Goal: Communication & Community: Answer question/provide support

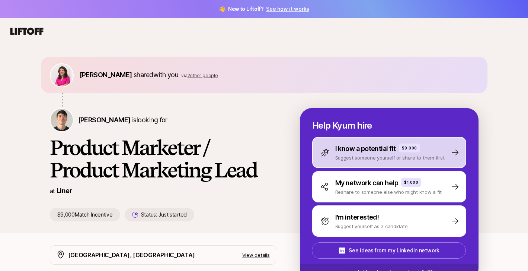
click at [388, 151] on p "I know a potential fit" at bounding box center [365, 148] width 61 height 10
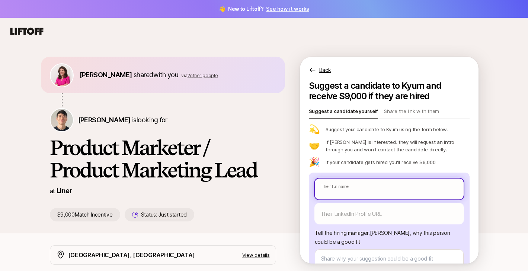
click at [368, 187] on input "text" at bounding box center [389, 188] width 149 height 21
type textarea "x"
type input "N"
type textarea "x"
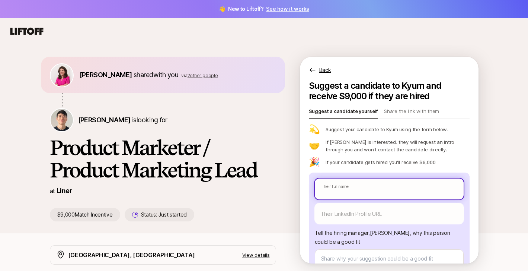
type input "S"
type textarea "x"
type input "Sha"
type textarea "x"
type input "[PERSON_NAME]"
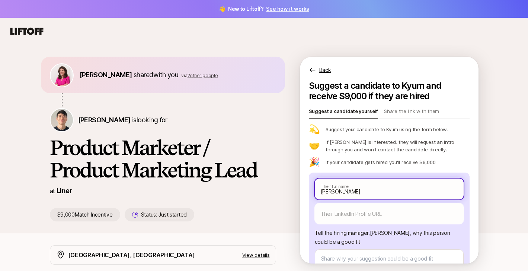
type textarea "x"
type input "[PERSON_NAME]"
type textarea "x"
type input "[PERSON_NAME]"
type textarea "x"
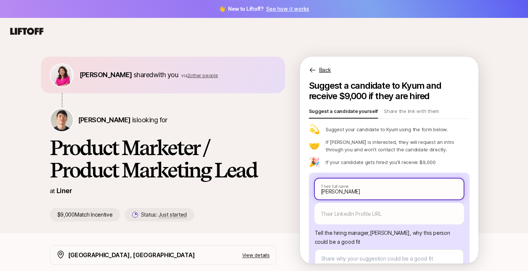
type input "[PERSON_NAME]"
type textarea "x"
type input "[PERSON_NAME]"
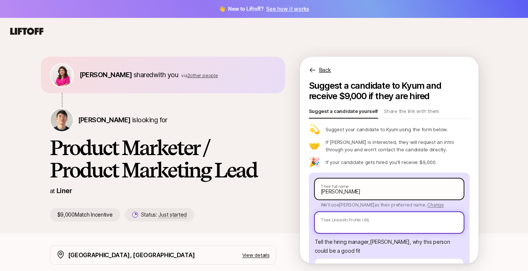
paste input "[URL][DOMAIN_NAME][PERSON_NAME]"
type textarea "x"
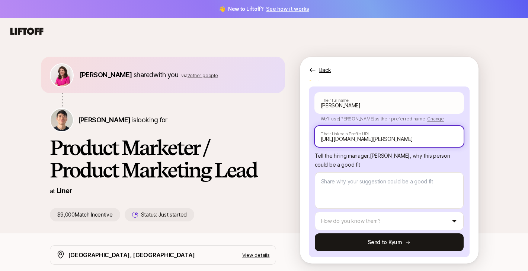
scroll to position [86, 0]
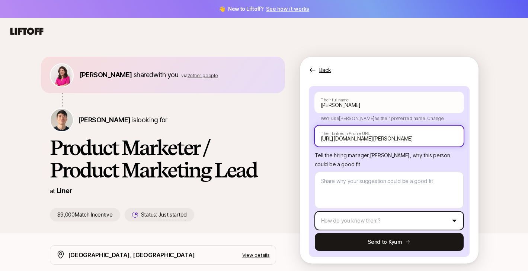
type input "[URL][DOMAIN_NAME][PERSON_NAME]"
click at [396, 217] on html "👋 New to Liftoff? See how it works [PERSON_NAME] shared with you via 2 other pe…" at bounding box center [264, 135] width 528 height 271
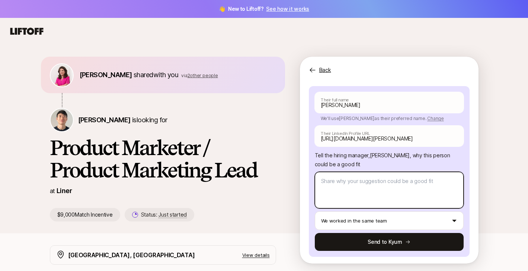
click at [373, 180] on textarea at bounding box center [389, 190] width 149 height 36
type textarea "x"
type textarea "S"
type textarea "x"
type textarea "Sh"
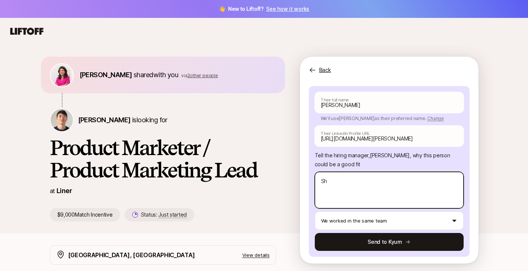
type textarea "x"
type textarea "Sha"
type textarea "x"
type textarea "[PERSON_NAME]"
type textarea "x"
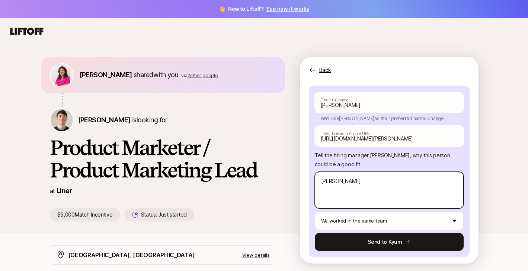
type textarea "[PERSON_NAME]"
type textarea "x"
type textarea "[PERSON_NAME] is"
type textarea "x"
type textarea "[PERSON_NAME] is"
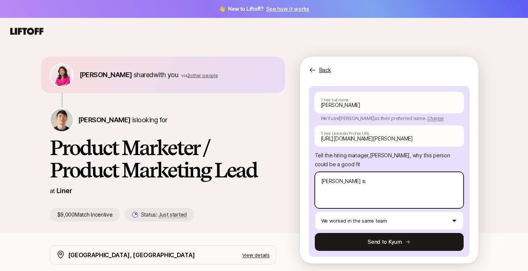
type textarea "x"
type textarea "[PERSON_NAME] is a"
type textarea "x"
type textarea "[PERSON_NAME] is an"
type textarea "x"
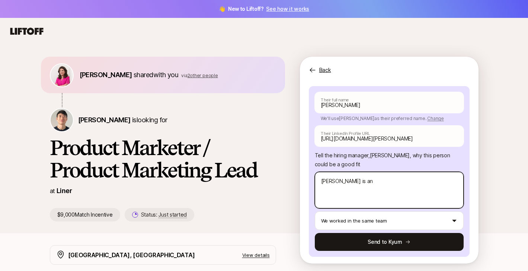
type textarea "[PERSON_NAME] is an"
type textarea "x"
type textarea "[PERSON_NAME] is an i"
type textarea "x"
type textarea "[PERSON_NAME] is an in"
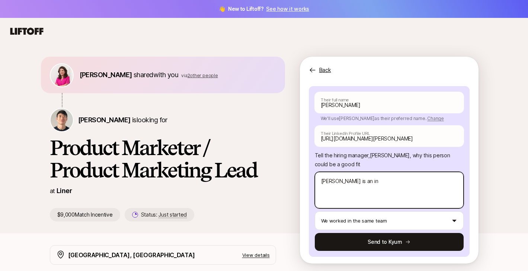
type textarea "x"
type textarea "[PERSON_NAME] is an inc"
type textarea "x"
type textarea "[PERSON_NAME] is an incre"
type textarea "x"
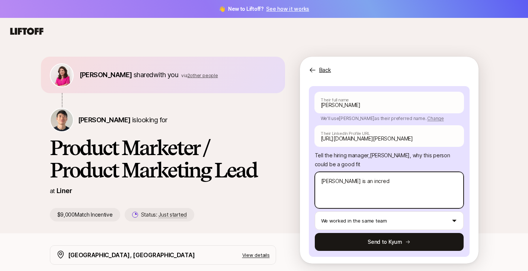
type textarea "[PERSON_NAME] is an incredi"
type textarea "x"
type textarea "[PERSON_NAME] is an incredib"
type textarea "x"
type textarea "[PERSON_NAME] is an incredibl"
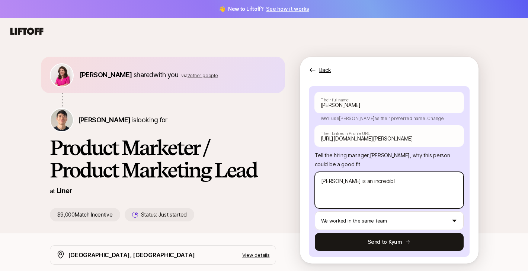
type textarea "x"
type textarea "[PERSON_NAME] is an incredible"
type textarea "x"
type textarea "[PERSON_NAME] is an incredible P"
type textarea "x"
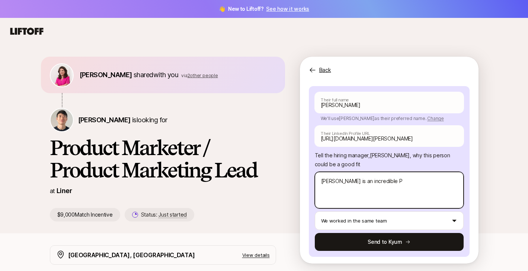
type textarea "[PERSON_NAME] is an incredible Pr"
type textarea "x"
type textarea "[PERSON_NAME] is an incredible Pro"
type textarea "x"
type textarea "[PERSON_NAME] is an incredible Prod"
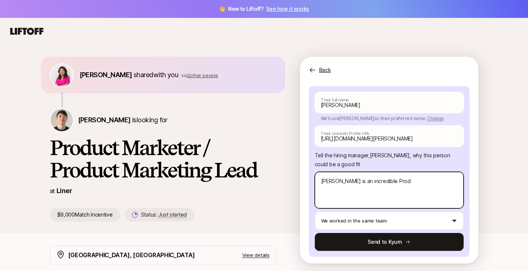
type textarea "x"
type textarea "[PERSON_NAME] is an incredible Produc"
type textarea "x"
type textarea "[PERSON_NAME] is an incredible Product"
type textarea "x"
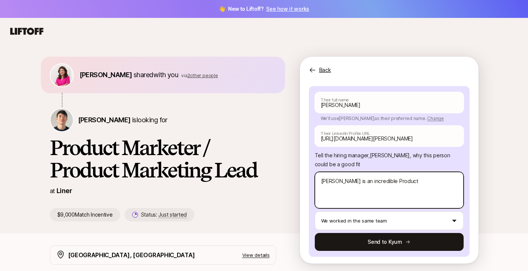
type textarea "[PERSON_NAME] is an incredible Product"
type textarea "x"
type textarea "[PERSON_NAME] is an incredible Product M"
type textarea "x"
type textarea "[PERSON_NAME] is an incredible Product Ma"
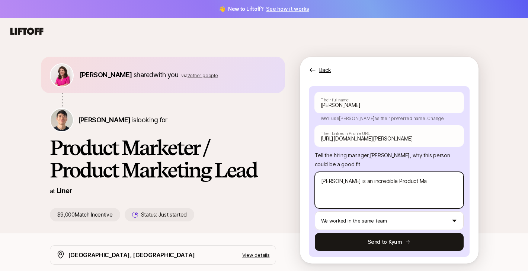
type textarea "x"
type textarea "[PERSON_NAME] is an incredible Product Mar"
type textarea "x"
type textarea "[PERSON_NAME] is an incredible Product Marke"
type textarea "x"
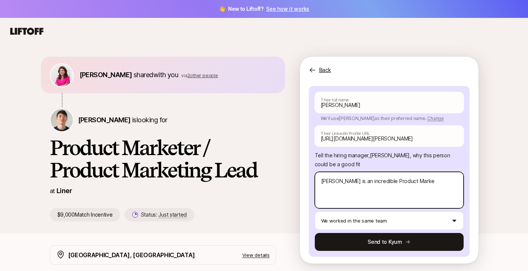
type textarea "[PERSON_NAME] is an incredible Product Market"
type textarea "x"
type textarea "[PERSON_NAME] is an incredible Product Markete"
type textarea "x"
type textarea "[PERSON_NAME] is an incredible Product Marketer"
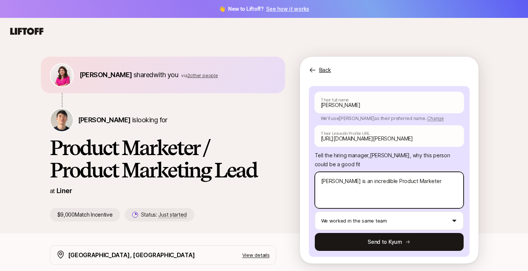
type textarea "x"
type textarea "[PERSON_NAME] is an incredible Product Marketer"
type textarea "x"
type textarea "[PERSON_NAME] is an incredible Product Marketer -"
type textarea "x"
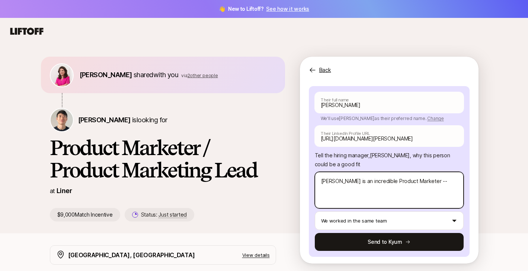
type textarea "[PERSON_NAME] is an incredible Product Marketer --"
type textarea "x"
type textarea "[PERSON_NAME] is an incredible Product Marketer -- t"
type textarea "x"
type textarea "[PERSON_NAME] is an incredible Product Marketer -- th"
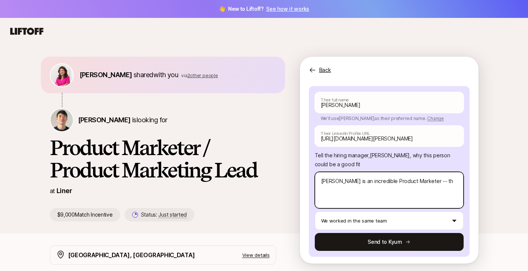
type textarea "x"
type textarea "[PERSON_NAME] is an incredible Product Marketer -- thou"
type textarea "x"
type textarea "[PERSON_NAME] is an incredible Product Marketer -- thoug"
type textarea "x"
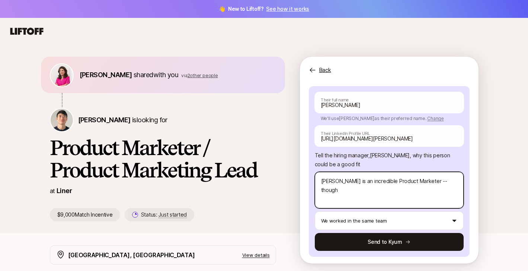
type textarea "[PERSON_NAME] is an incredible Product Marketer -- thought"
type textarea "x"
type textarea "[PERSON_NAME] is an incredible Product Marketer -- thoughtfu"
type textarea "x"
type textarea "[PERSON_NAME] is an incredible Product Marketer -- thoughtful"
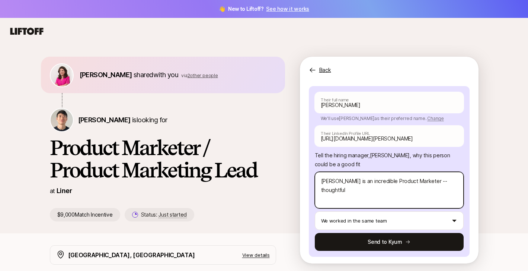
type textarea "x"
type textarea "[PERSON_NAME] is an incredible Product Marketer -- thoughtful,"
type textarea "x"
type textarea "[PERSON_NAME] is an incredible Product Marketer -- thoughtful, d"
type textarea "x"
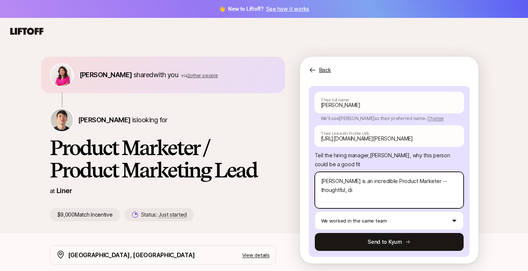
type textarea "[PERSON_NAME] is an incredible Product Marketer -- thoughtful, dil"
type textarea "x"
type textarea "[PERSON_NAME] is an incredible Product Marketer -- thoughtful, [PERSON_NAME]"
type textarea "x"
type textarea "[PERSON_NAME] is an incredible Product Marketer -- thoughtful, dilli"
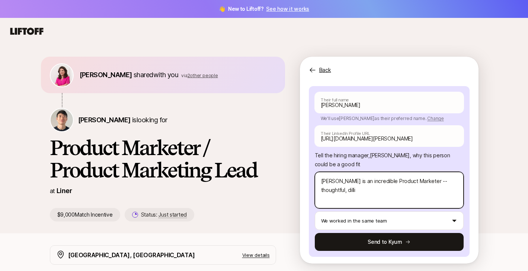
type textarea "x"
type textarea "[PERSON_NAME] is an incredible Product Marketer -- thoughtful, [PERSON_NAME]"
type textarea "x"
type textarea "[PERSON_NAME] is an incredible Product Marketer -- thoughtful, dilligen"
type textarea "x"
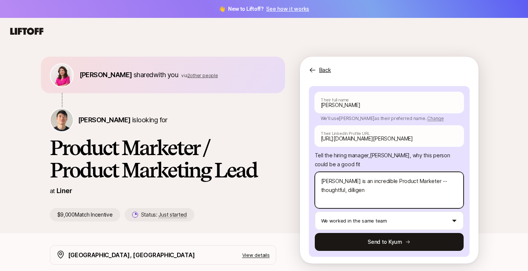
type textarea "[PERSON_NAME] is an incredible Product Marketer -- thoughtful, dilligent"
type textarea "x"
type textarea "[PERSON_NAME] is an incredible Product Marketer -- thoughtful, dilligent,"
type textarea "x"
type textarea "[PERSON_NAME] is an incredible Product Marketer -- thoughtful, dilligent,"
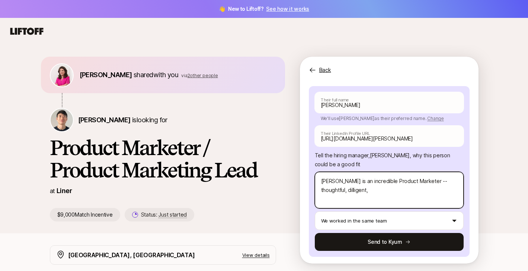
type textarea "x"
type textarea "[PERSON_NAME] is an incredible Product Marketer -- thoughtful, dilligent, V"
type textarea "x"
type textarea "[PERSON_NAME] is an incredible Product Marketer -- thoughtful, dilligent, VE"
type textarea "x"
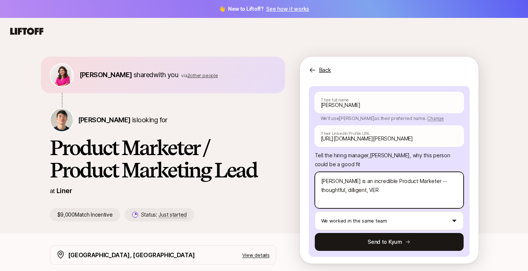
type textarea "[PERSON_NAME] is an incredible Product Marketer -- thoughtful, dilligent, VERY"
type textarea "x"
type textarea "[PERSON_NAME] is an incredible Product Marketer -- thoughtful, dilligent, VERY"
type textarea "x"
type textarea "[PERSON_NAME] is an incredible Product Marketer -- thoughtful, dilligent, VERY d"
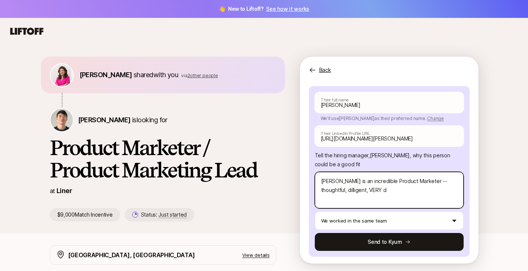
type textarea "x"
type textarea "[PERSON_NAME] is an incredible Product Marketer -- thoughtful, dilligent, VERY …"
type textarea "x"
type textarea "[PERSON_NAME] is an incredible Product Marketer -- thoughtful, dilligent, VERY …"
type textarea "x"
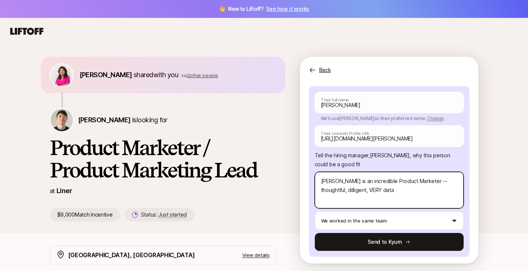
type textarea "[PERSON_NAME] is an incredible Product Marketer -- thoughtful, dilligent, VERY …"
type textarea "x"
type textarea "[PERSON_NAME] is an incredible Product Marketer -- thoughtful, dilligent, VERY …"
type textarea "x"
type textarea "[PERSON_NAME] is an incredible Product Marketer -- thoughtful, dilligent, VERY …"
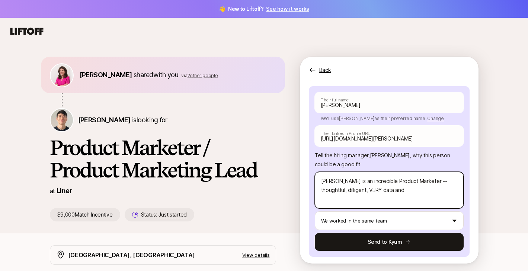
type textarea "x"
type textarea "[PERSON_NAME] is an incredible Product Marketer -- thoughtful, dilligent, VERY …"
type textarea "x"
type textarea "[PERSON_NAME] is an incredible Product Marketer -- thoughtful, dilligent, VERY …"
type textarea "x"
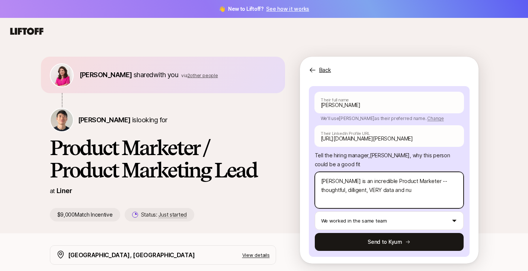
type textarea "[PERSON_NAME] is an incredible Product Marketer -- thoughtful, dilligent, VERY …"
type textarea "x"
type textarea "[PERSON_NAME] is an incredible Product Marketer -- thoughtful, dilligent, VERY …"
type textarea "x"
type textarea "[PERSON_NAME] is an incredible Product Marketer -- thoughtful, dilligent, VERY …"
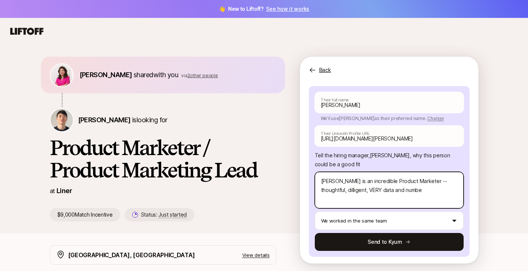
type textarea "x"
type textarea "[PERSON_NAME] is an incredible Product Marketer -- thoughtful, dilligent, VERY …"
type textarea "x"
type textarea "[PERSON_NAME] is an incredible Product Marketer -- thoughtful, dilligent, VERY …"
type textarea "x"
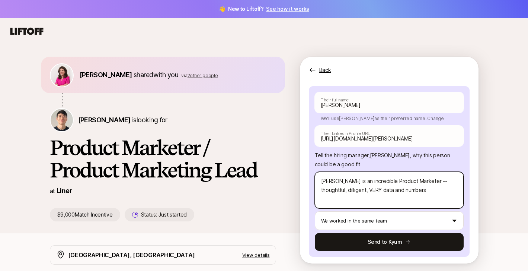
type textarea "[PERSON_NAME] is an incredible Product Marketer -- thoughtful, dilligent, VERY …"
type textarea "x"
type textarea "[PERSON_NAME] is an incredible Product Marketer -- thoughtful, dilligent, VERY …"
type textarea "x"
type textarea "[PERSON_NAME] is an incredible Product Marketer -- thoughtful, dilligent, VERY …"
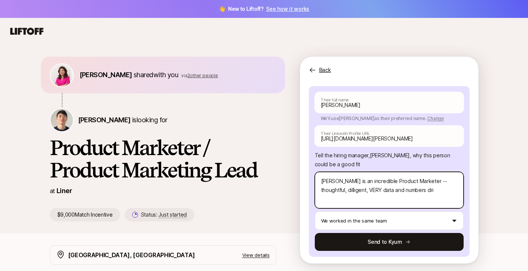
type textarea "x"
type textarea "[PERSON_NAME] is an incredible Product Marketer -- thoughtful, dilligent, VERY …"
type textarea "x"
type textarea "[PERSON_NAME] is an incredible Product Marketer -- thoughtful, dilligent, VERY …"
type textarea "x"
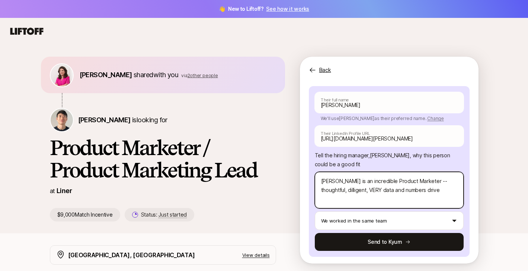
type textarea "[PERSON_NAME] is an incredible Product Marketer -- thoughtful, dilligent, VERY …"
type textarea "x"
type textarea "[PERSON_NAME] is an incredible Product Marketer -- thoughtful, dilligent, VERY …"
type textarea "x"
type textarea "[PERSON_NAME] is an incredible Product Marketer -- thoughtful, dilligent, VERY …"
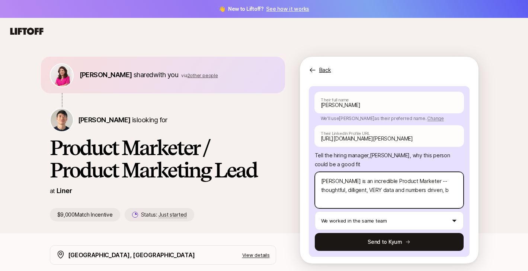
type textarea "x"
type textarea "[PERSON_NAME] is an incredible Product Marketer -- thoughtful, dilligent, VERY …"
type textarea "x"
type textarea "[PERSON_NAME] is an incredible Product Marketer -- thoughtful, dilligent, VERY …"
type textarea "x"
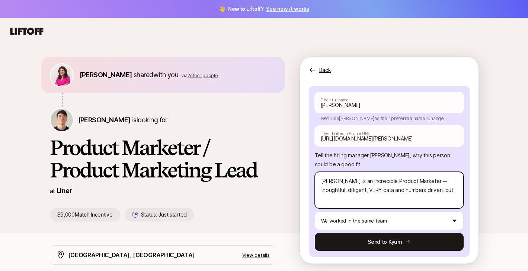
type textarea "[PERSON_NAME] is an incredible Product Marketer -- thoughtful, dilligent, VERY …"
type textarea "x"
type textarea "[PERSON_NAME] is an incredible Product Marketer -- thoughtful, dilligent, VERY …"
type textarea "x"
type textarea "[PERSON_NAME] is an incredible Product Marketer -- thoughtful, dilligent, VERY …"
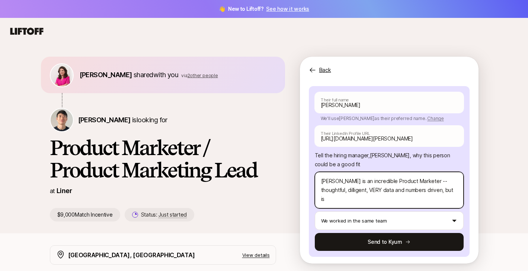
type textarea "x"
type textarea "[PERSON_NAME] is an incredible Product Marketer -- thoughtful, dilligent, VERY …"
type textarea "x"
type textarea "[PERSON_NAME] is an incredible Product Marketer -- thoughtful, dilligent, VERY …"
type textarea "x"
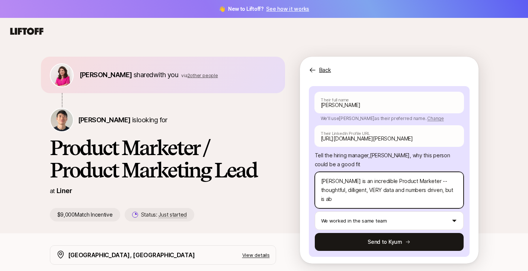
type textarea "[PERSON_NAME] is an incredible Product Marketer -- thoughtful, dilligent, VERY …"
type textarea "x"
type textarea "[PERSON_NAME] is an incredible Product Marketer -- thoughtful, dilligent, VERY …"
type textarea "x"
type textarea "[PERSON_NAME] is an incredible Product Marketer -- thoughtful, dilligent, VERY …"
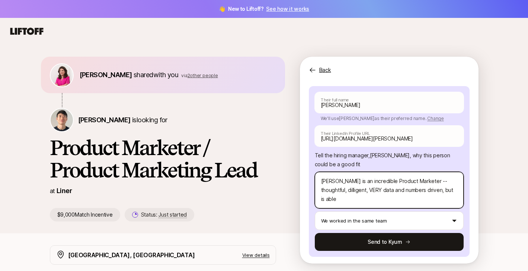
type textarea "x"
type textarea "[PERSON_NAME] is an incredible Product Marketer -- thoughtful, dilligent, VERY …"
type textarea "x"
type textarea "[PERSON_NAME] is an incredible Product Marketer -- thoughtful, dilligent, VERY …"
type textarea "x"
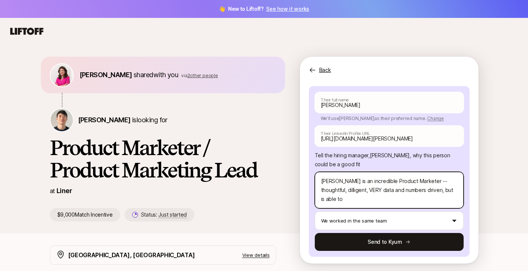
type textarea "[PERSON_NAME] is an incredible Product Marketer -- thoughtful, dilligent, VERY …"
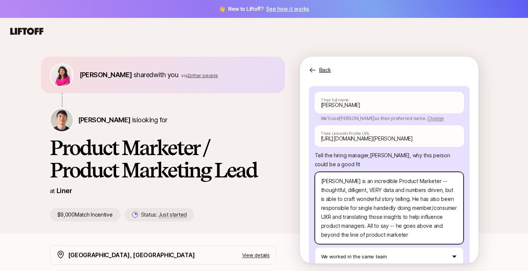
click at [364, 236] on textarea "[PERSON_NAME] is an incredible Product Marketer -- thoughtful, dilligent, VERY …" at bounding box center [389, 208] width 149 height 72
click at [413, 233] on textarea "[PERSON_NAME] is an incredible Product Marketer -- thoughtful, dilligent, VERY …" at bounding box center [389, 208] width 149 height 72
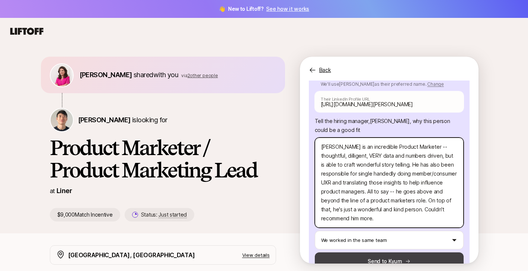
scroll to position [142, 0]
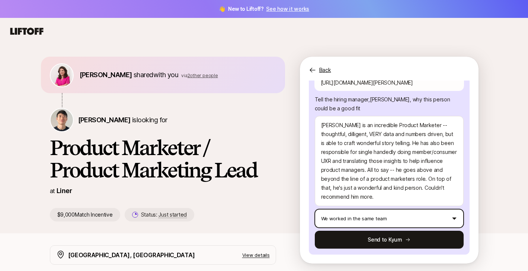
click at [392, 221] on html "👋 New to Liftoff? See how it works [PERSON_NAME] shared with you via 2 other pe…" at bounding box center [264, 135] width 528 height 271
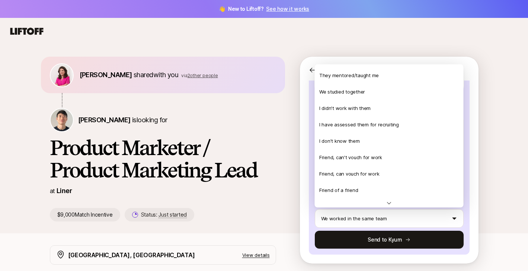
scroll to position [0, 0]
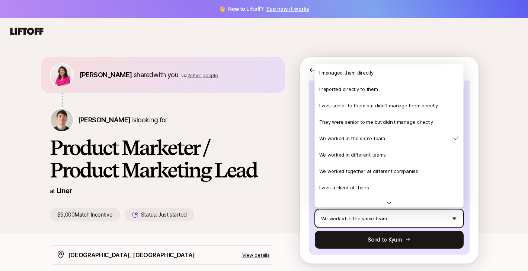
click at [499, 200] on html "👋 New to Liftoff? See how it works [PERSON_NAME] shared with you via 2 other pe…" at bounding box center [264, 135] width 528 height 271
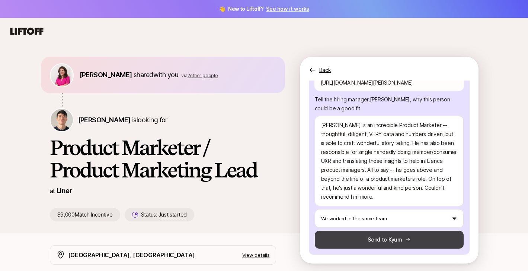
click at [415, 236] on button "Send to Kyum" at bounding box center [389, 239] width 149 height 18
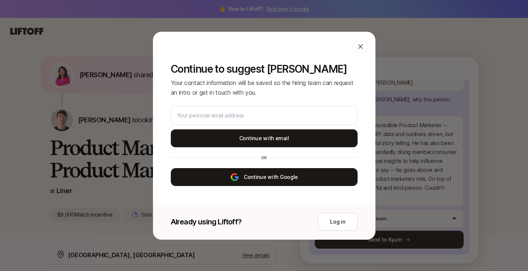
click at [287, 177] on button "Continue with Google" at bounding box center [264, 177] width 187 height 18
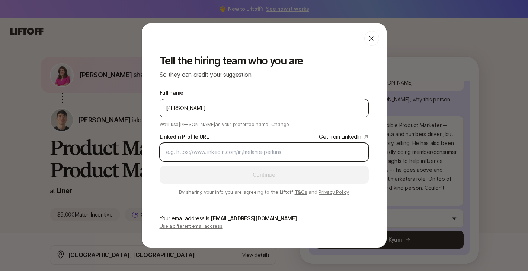
paste input "[URL][DOMAIN_NAME]"
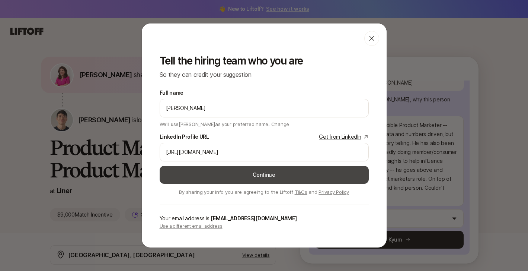
click at [290, 171] on button "Continue" at bounding box center [264, 175] width 209 height 18
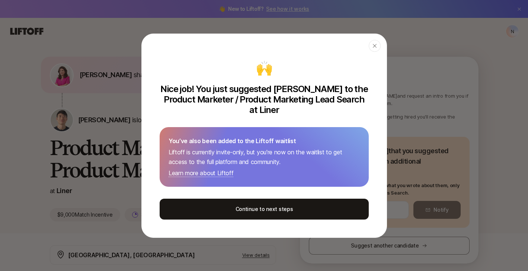
scroll to position [69, 0]
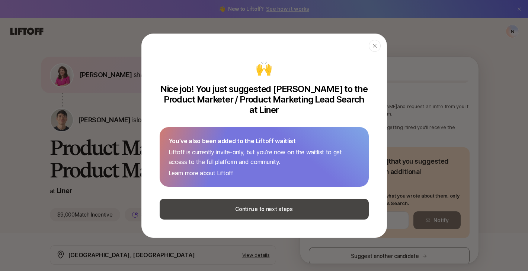
click at [232, 207] on button "Continue to next steps" at bounding box center [264, 208] width 209 height 21
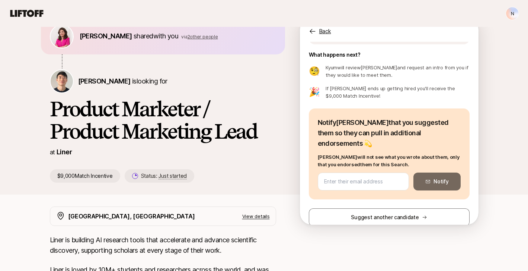
scroll to position [22, 0]
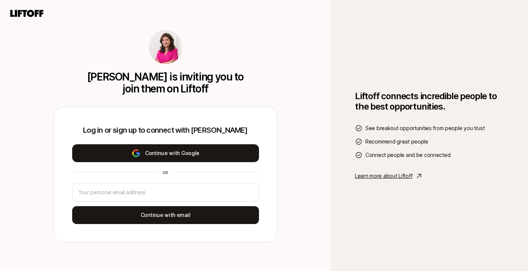
click at [240, 154] on button "Continue with Google" at bounding box center [165, 153] width 187 height 18
click at [224, 155] on button "Continue with Google" at bounding box center [165, 153] width 187 height 18
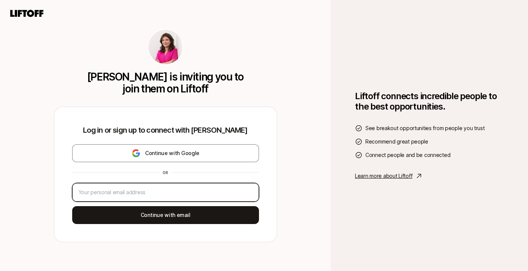
click at [233, 194] on input "email" at bounding box center [166, 192] width 174 height 9
type input "[EMAIL_ADDRESS][DOMAIN_NAME]"
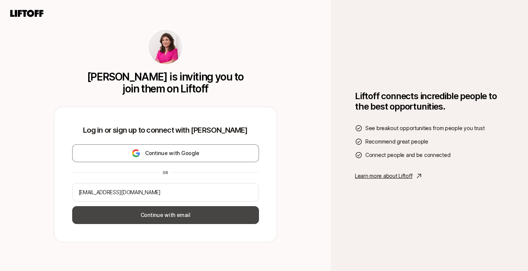
click at [184, 217] on button "Continue with email" at bounding box center [165, 215] width 187 height 18
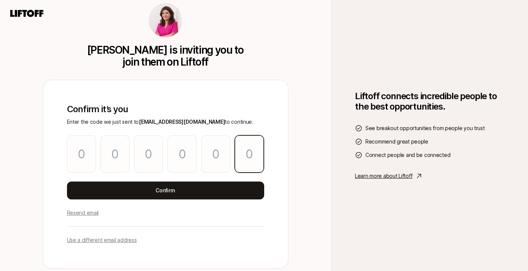
paste input "0"
type input "0"
type input "4"
type input "6"
type input "9"
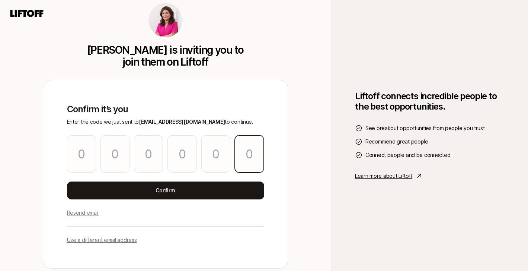
type input "4"
type input "0"
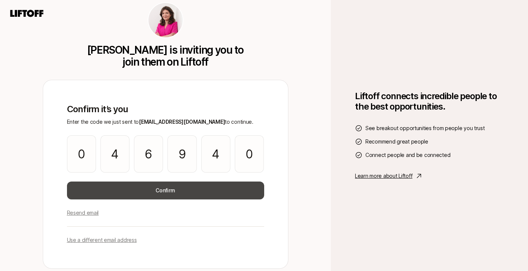
click at [246, 185] on button "Confirm" at bounding box center [165, 190] width 197 height 18
click at [236, 194] on button "Confirm" at bounding box center [165, 190] width 197 height 18
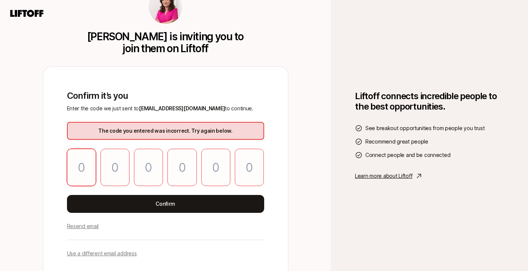
type input "0"
type input "4"
type input "6"
type input "9"
type input "4"
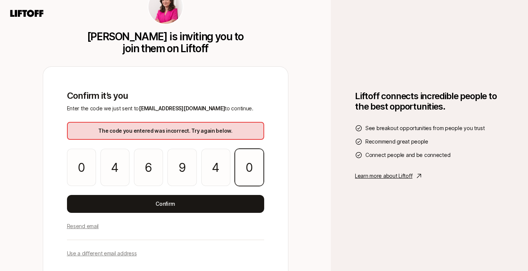
type input "0"
